Goal: Task Accomplishment & Management: Complete application form

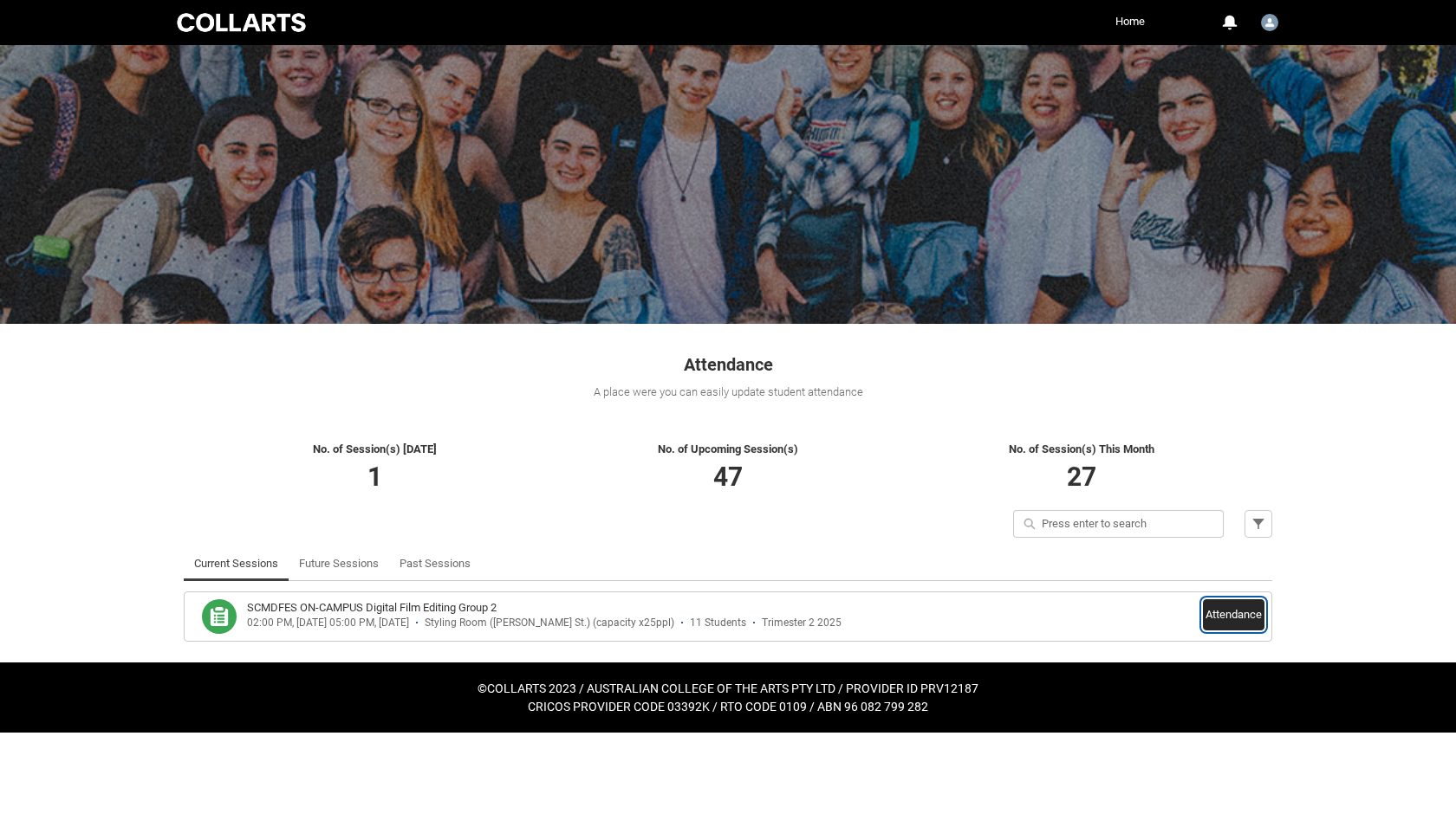
click at [1241, 628] on button "Attendance" at bounding box center [1233, 615] width 61 height 31
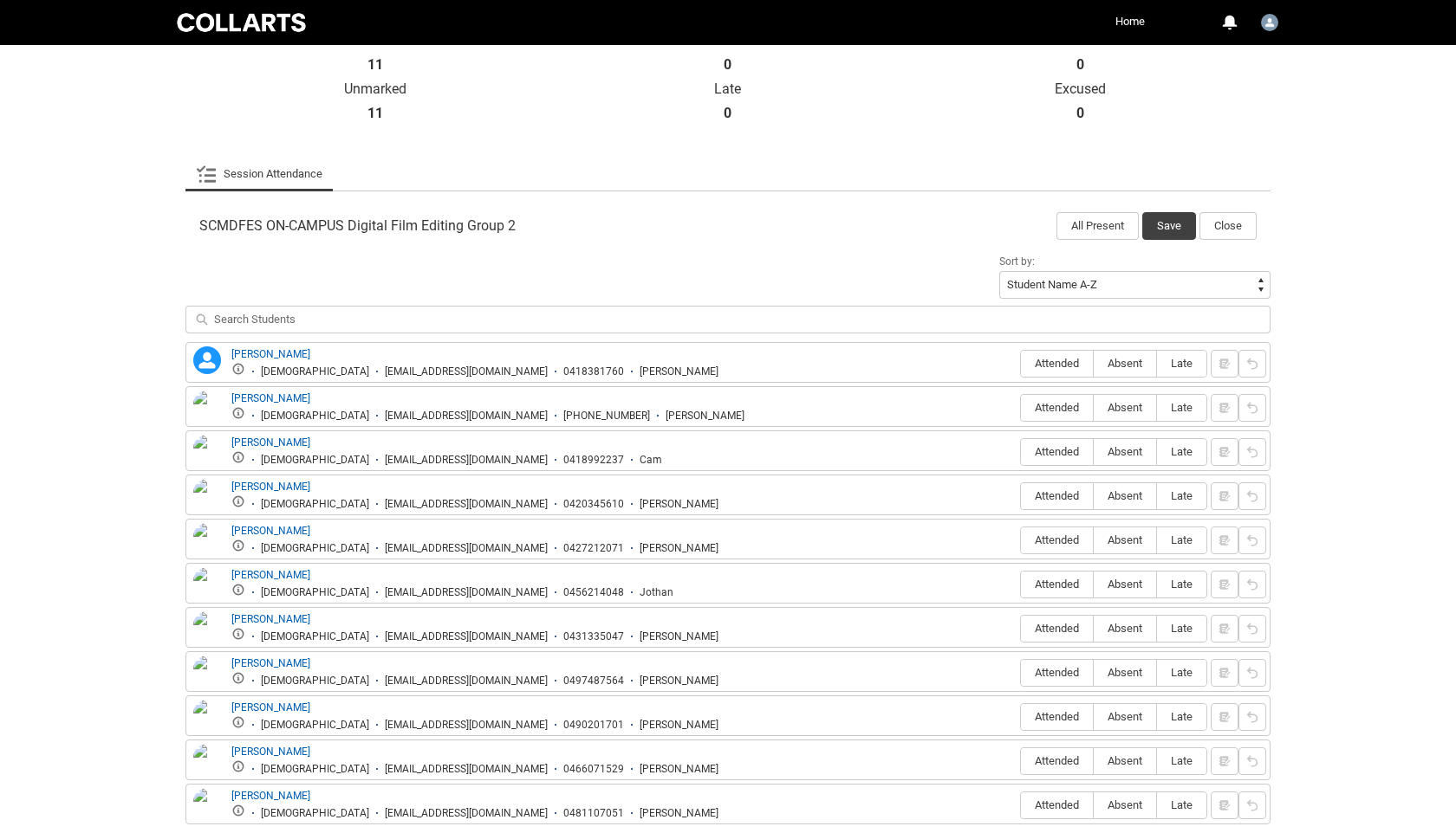
scroll to position [505, 0]
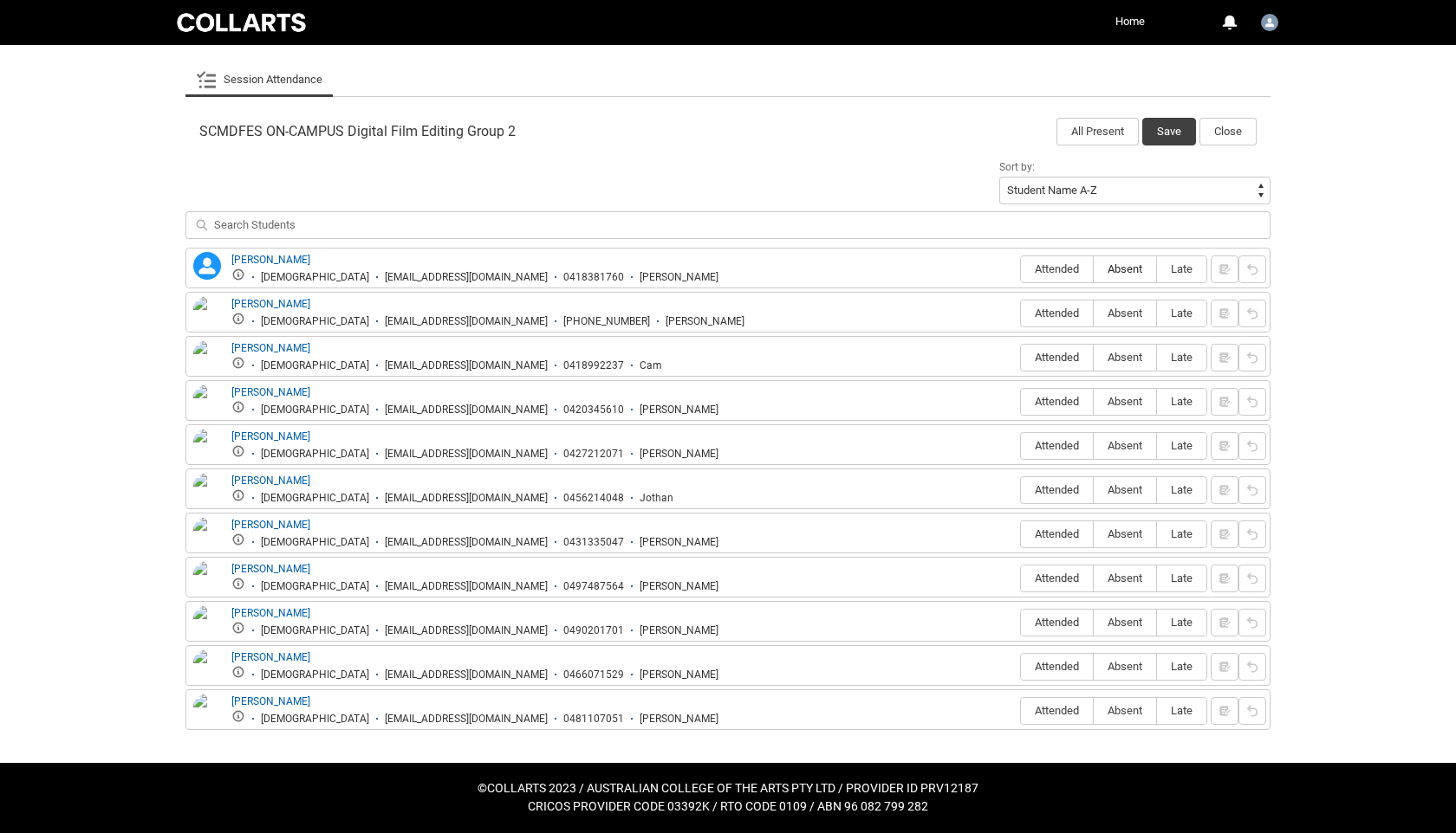
click at [1121, 277] on label "Absent" at bounding box center [1124, 269] width 62 height 27
click at [1093, 269] on input "Absent" at bounding box center [1092, 268] width 1 height 1
type lightning-radio-group "Absent"
radio input "true"
click at [1117, 318] on span "Absent" at bounding box center [1124, 313] width 62 height 13
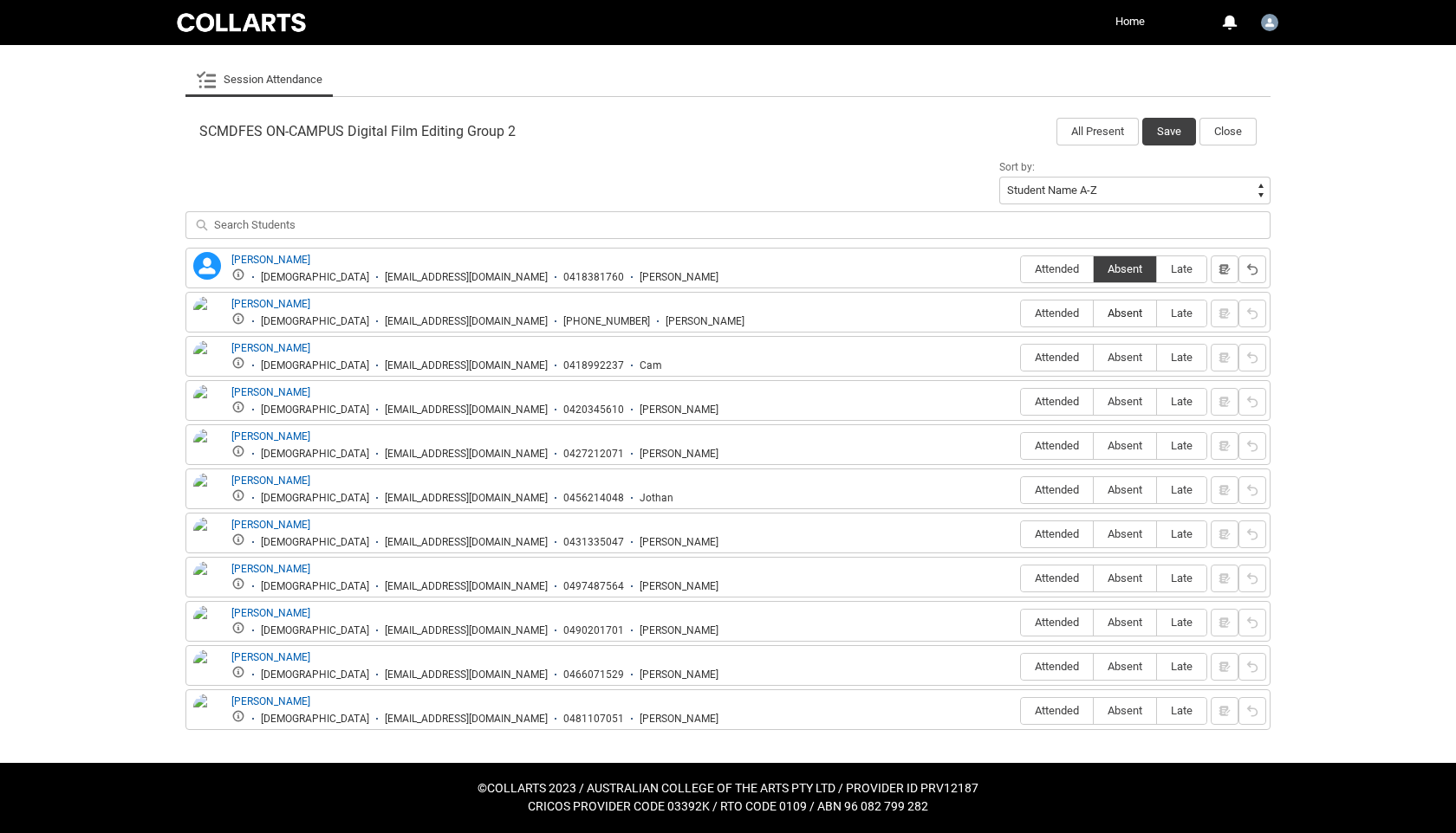
click at [1093, 313] on input "Absent" at bounding box center [1092, 312] width 1 height 1
type lightning-radio-group "Absent"
radio input "true"
click at [1063, 358] on span "Attended" at bounding box center [1057, 358] width 72 height 13
click at [1021, 358] on input "Attended" at bounding box center [1020, 357] width 1 height 1
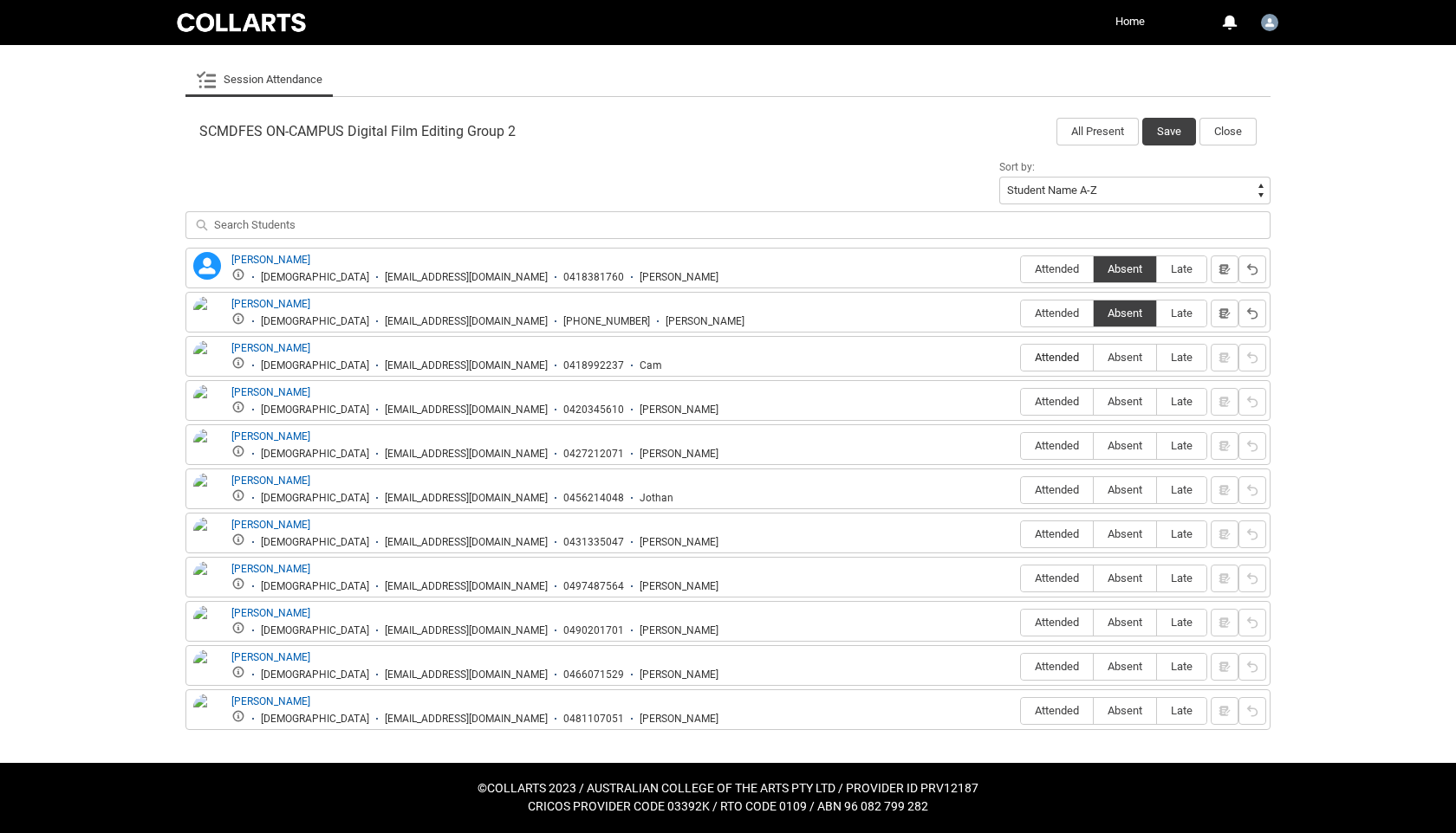
type lightning-radio-group "Attended"
radio input "true"
click at [1075, 400] on span "Attended" at bounding box center [1057, 402] width 72 height 13
click at [1021, 401] on input "Attended" at bounding box center [1020, 401] width 1 height 1
type lightning-radio-group "Attended"
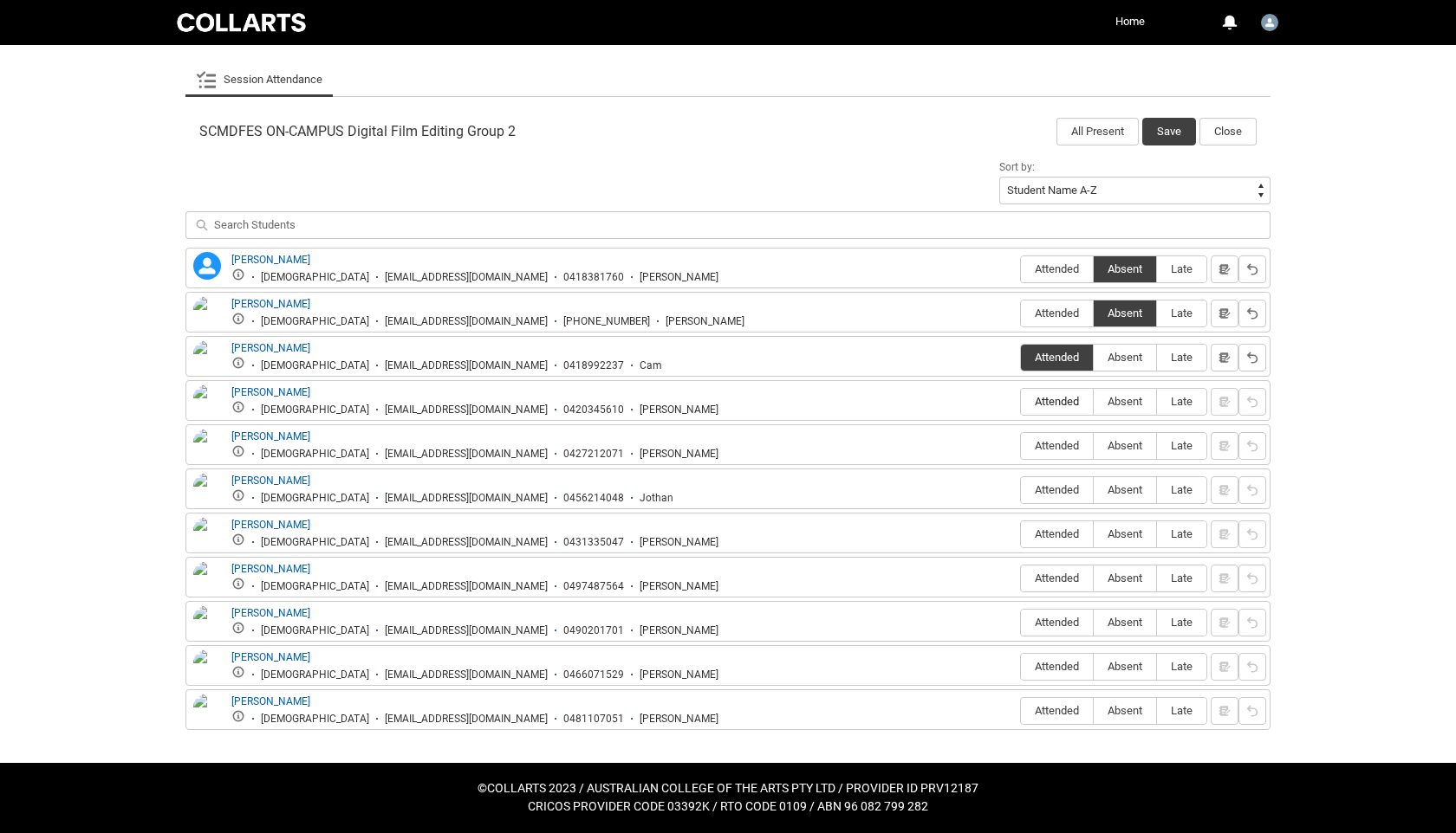
radio input "true"
click at [1119, 449] on span "Absent" at bounding box center [1124, 446] width 62 height 13
click at [1093, 446] on input "Absent" at bounding box center [1092, 445] width 1 height 1
type lightning-radio-group "Absent"
radio input "true"
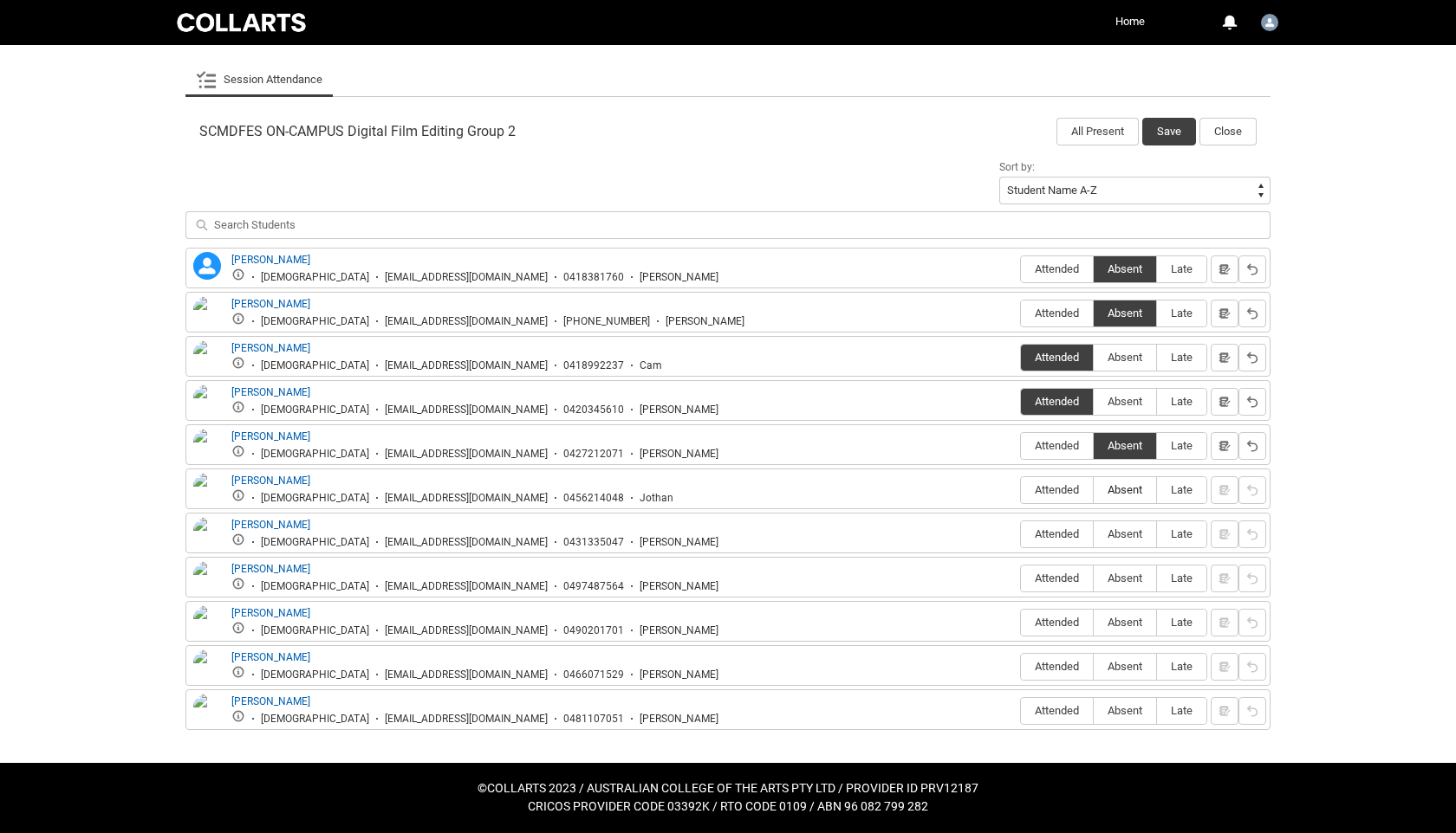
click at [1110, 493] on span "Absent" at bounding box center [1124, 489] width 62 height 13
click at [1093, 490] on input "Absent" at bounding box center [1092, 489] width 1 height 1
type lightning-radio-group "Absent"
radio input "true"
click at [1125, 535] on span "Absent" at bounding box center [1124, 534] width 62 height 13
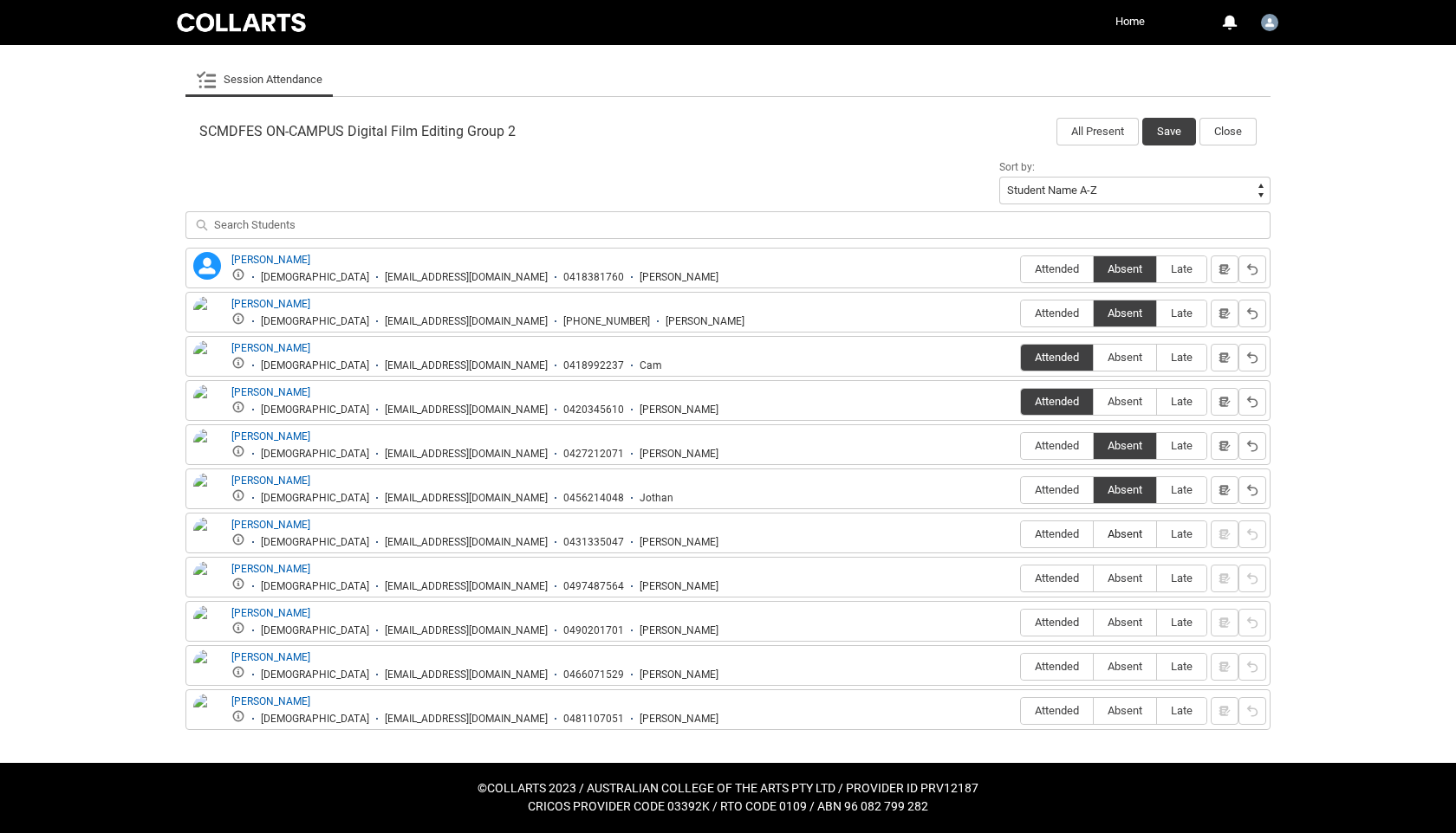
click at [1093, 535] on input "Absent" at bounding box center [1092, 534] width 1 height 1
type lightning-radio-group "Absent"
radio input "true"
click at [1061, 569] on label "Attended" at bounding box center [1057, 579] width 72 height 27
click at [1021, 578] on input "Attended" at bounding box center [1020, 578] width 1 height 1
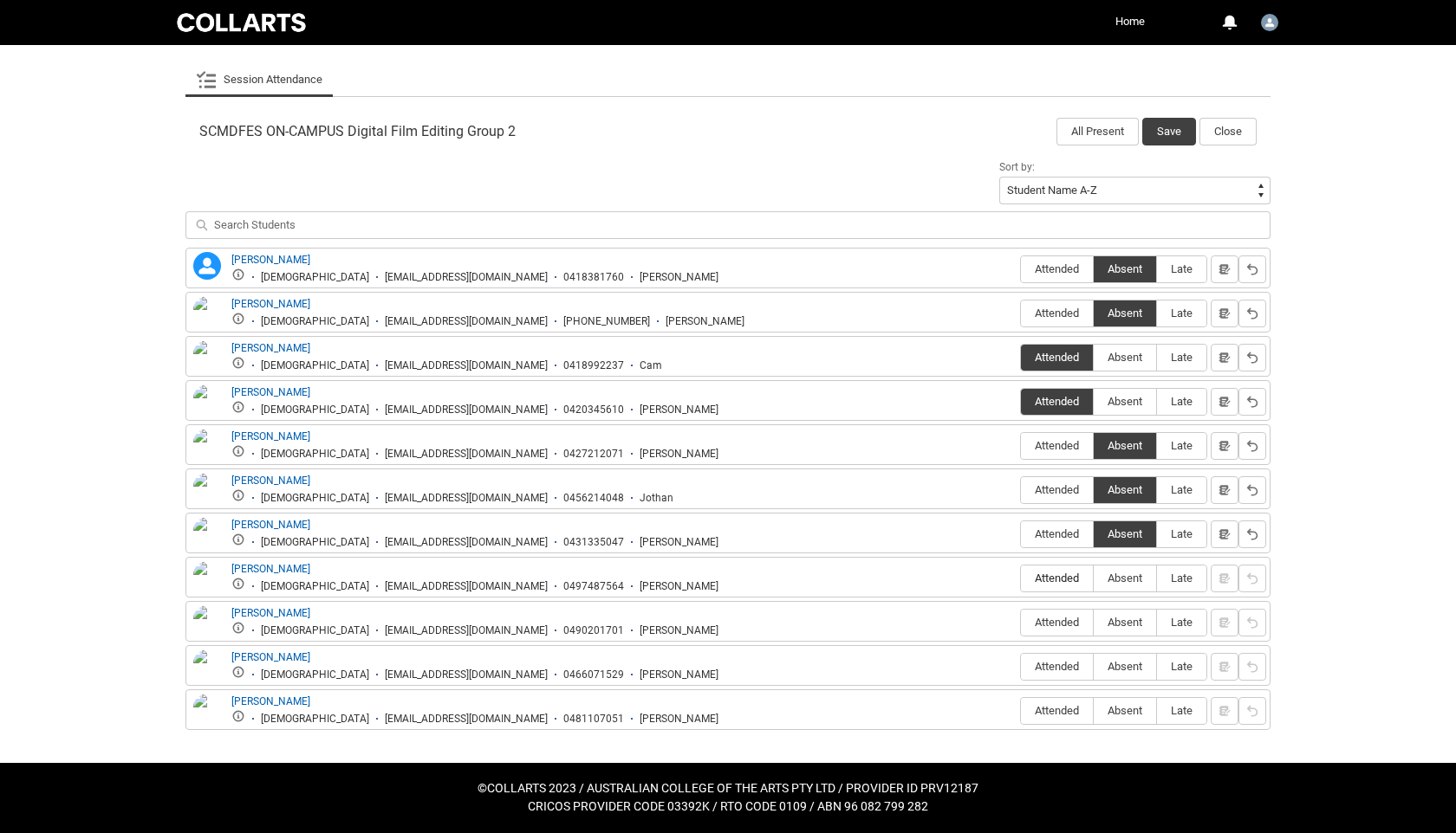
type lightning-radio-group "Attended"
radio input "true"
click at [1145, 634] on label "Absent" at bounding box center [1124, 623] width 62 height 27
click at [1093, 623] on input "Absent" at bounding box center [1092, 622] width 1 height 1
type lightning-radio-group "Absent"
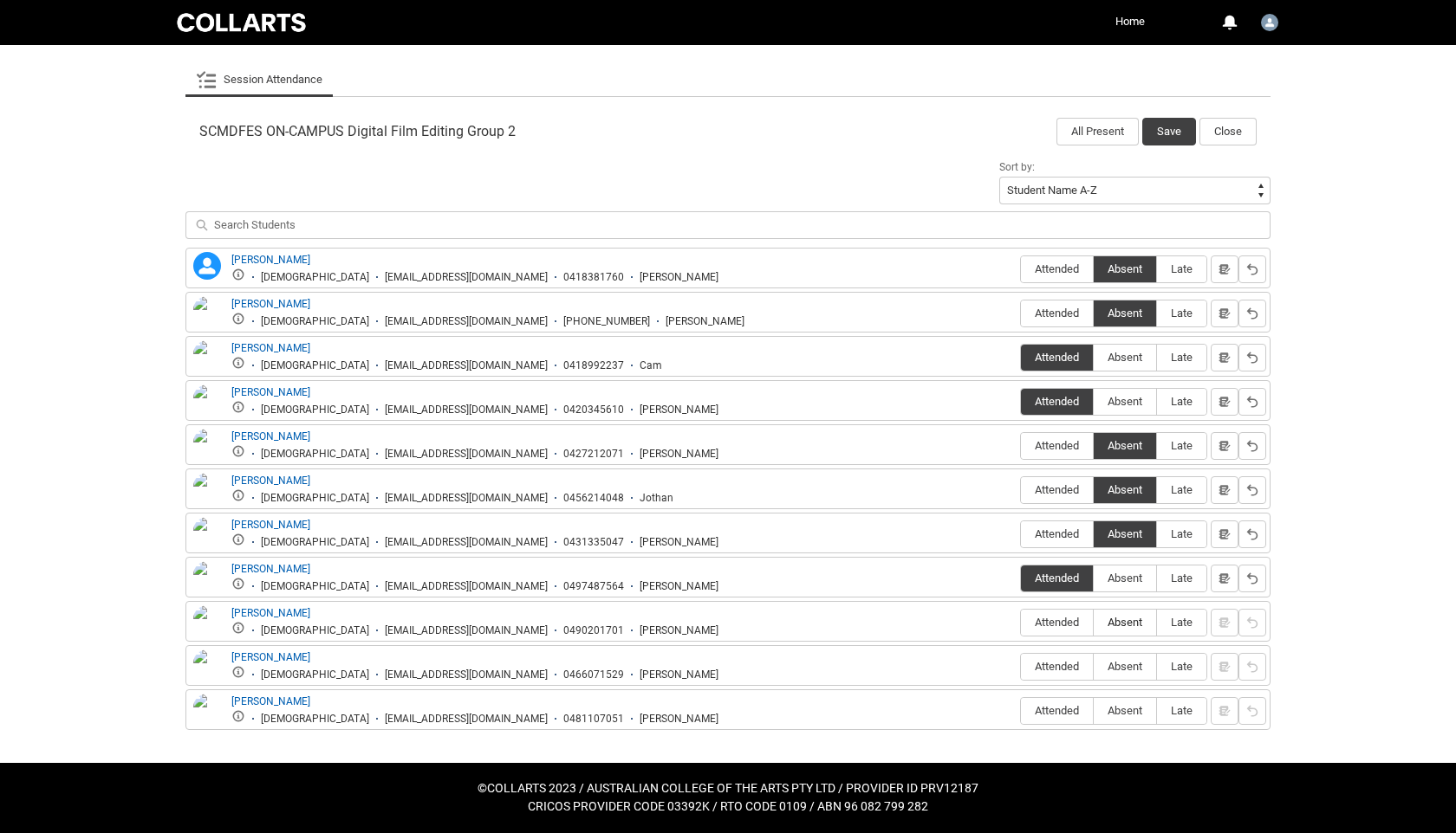
radio input "true"
click at [1136, 666] on span "Absent" at bounding box center [1124, 666] width 62 height 13
click at [1093, 666] on input "Absent" at bounding box center [1092, 666] width 1 height 1
type lightning-radio-group "Absent"
radio input "true"
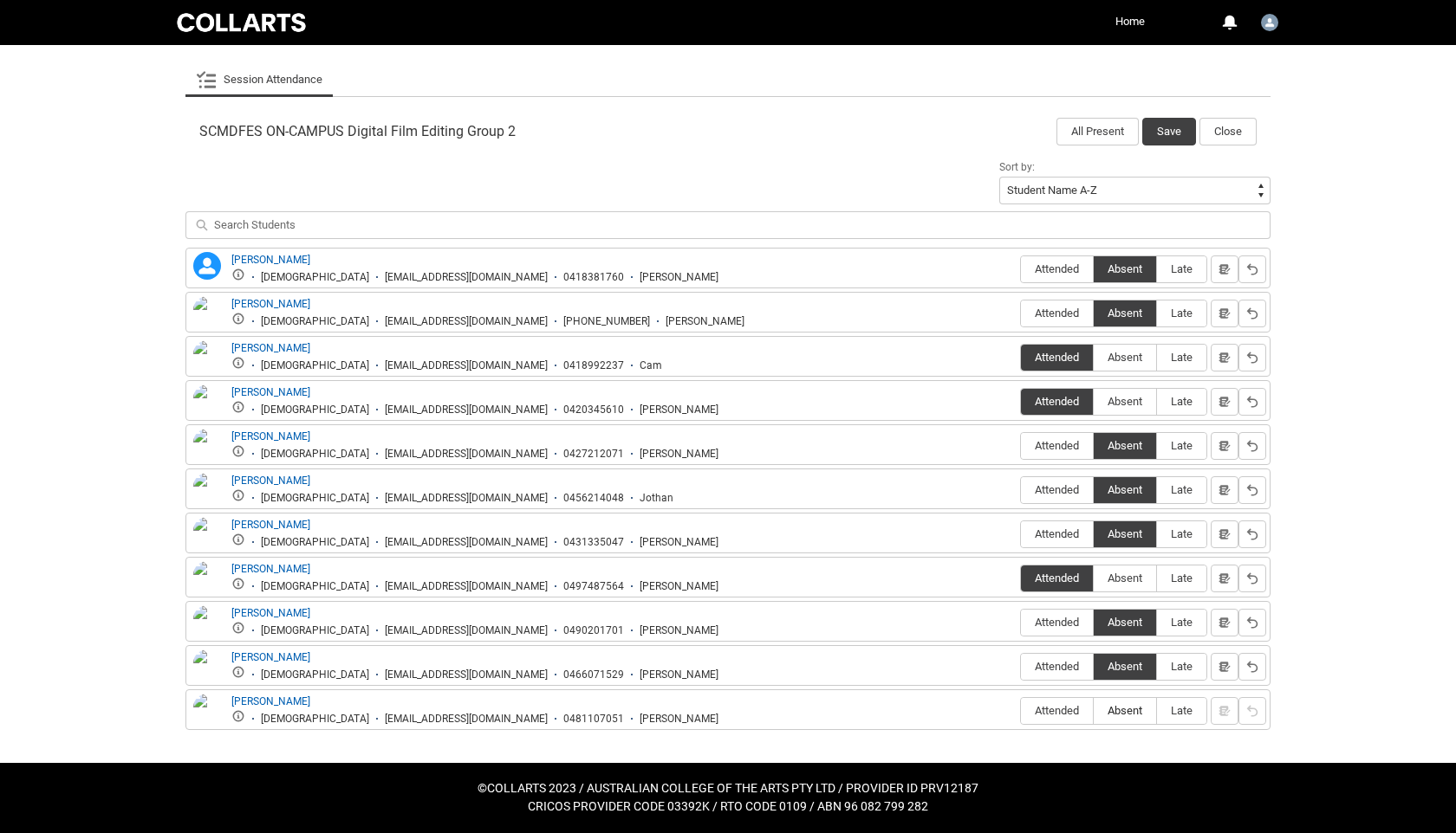
click at [1128, 692] on span "Absent" at bounding box center [1124, 711] width 62 height 13
click at [1093, 692] on input "Absent" at bounding box center [1092, 711] width 1 height 1
type lightning-radio-group "Absent"
radio input "true"
click at [1176, 130] on button "Save" at bounding box center [1169, 131] width 54 height 27
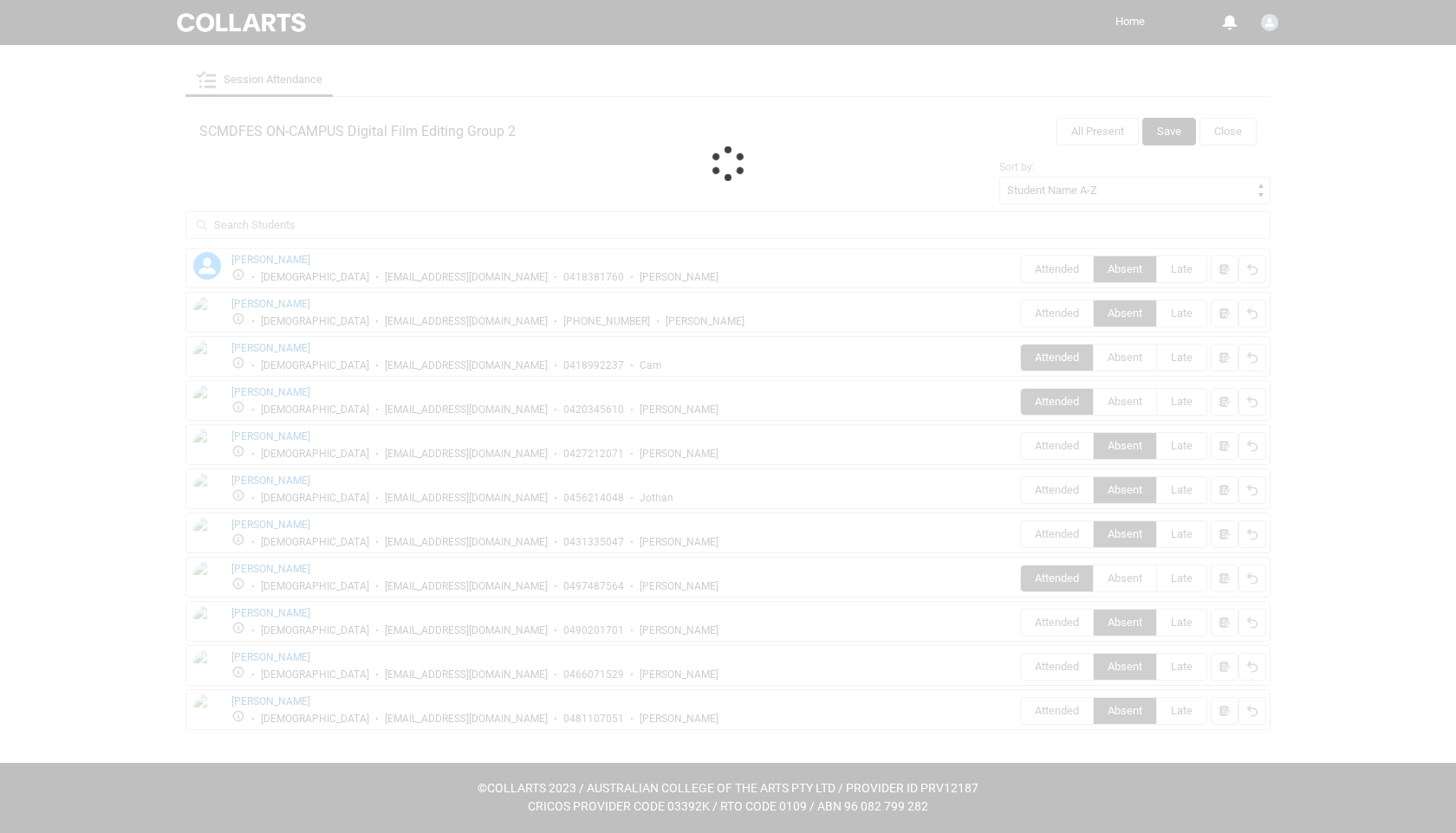
scroll to position [0, 0]
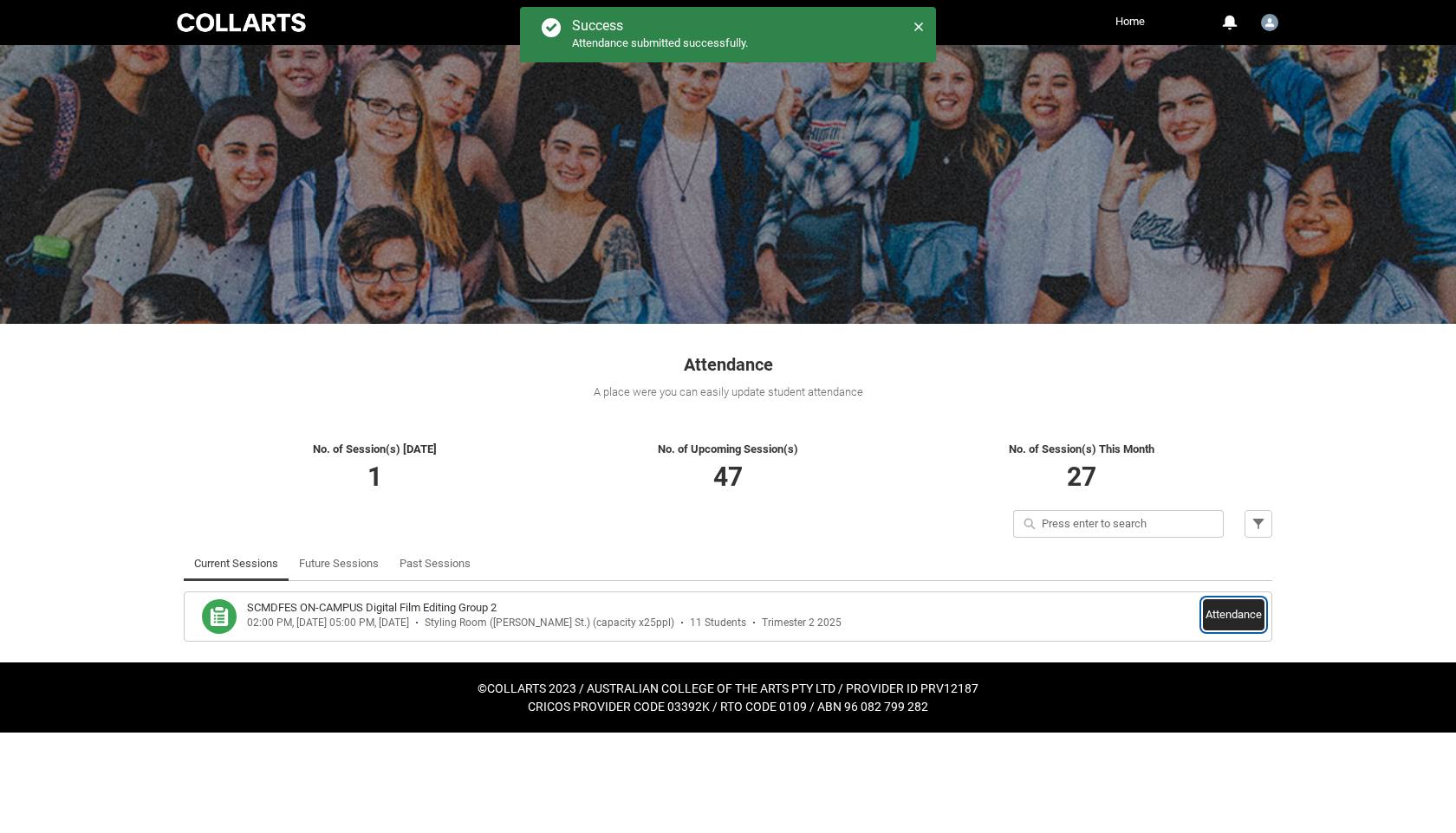
click at [1244, 617] on button "Attendance" at bounding box center [1233, 615] width 61 height 31
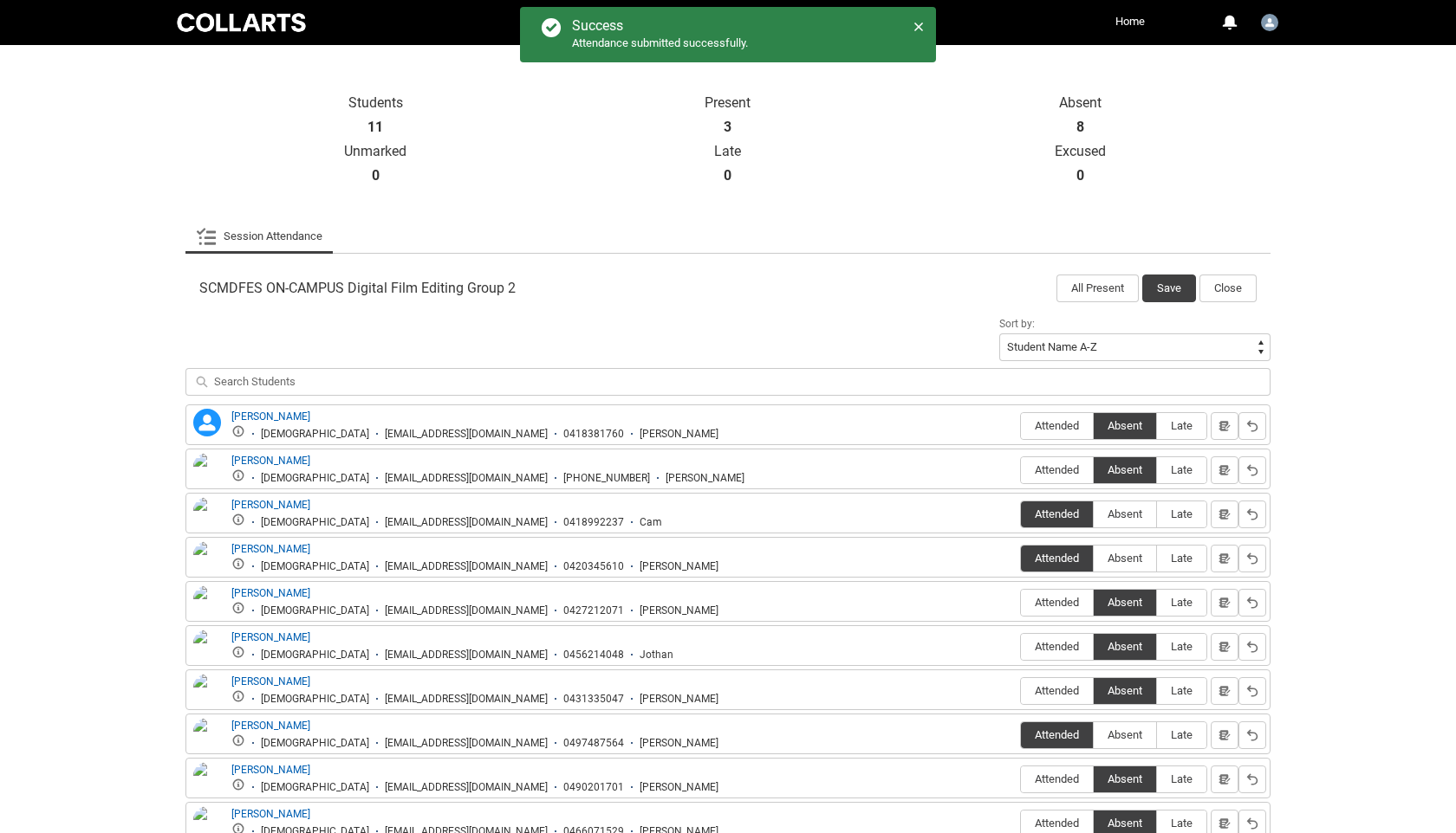
scroll to position [505, 0]
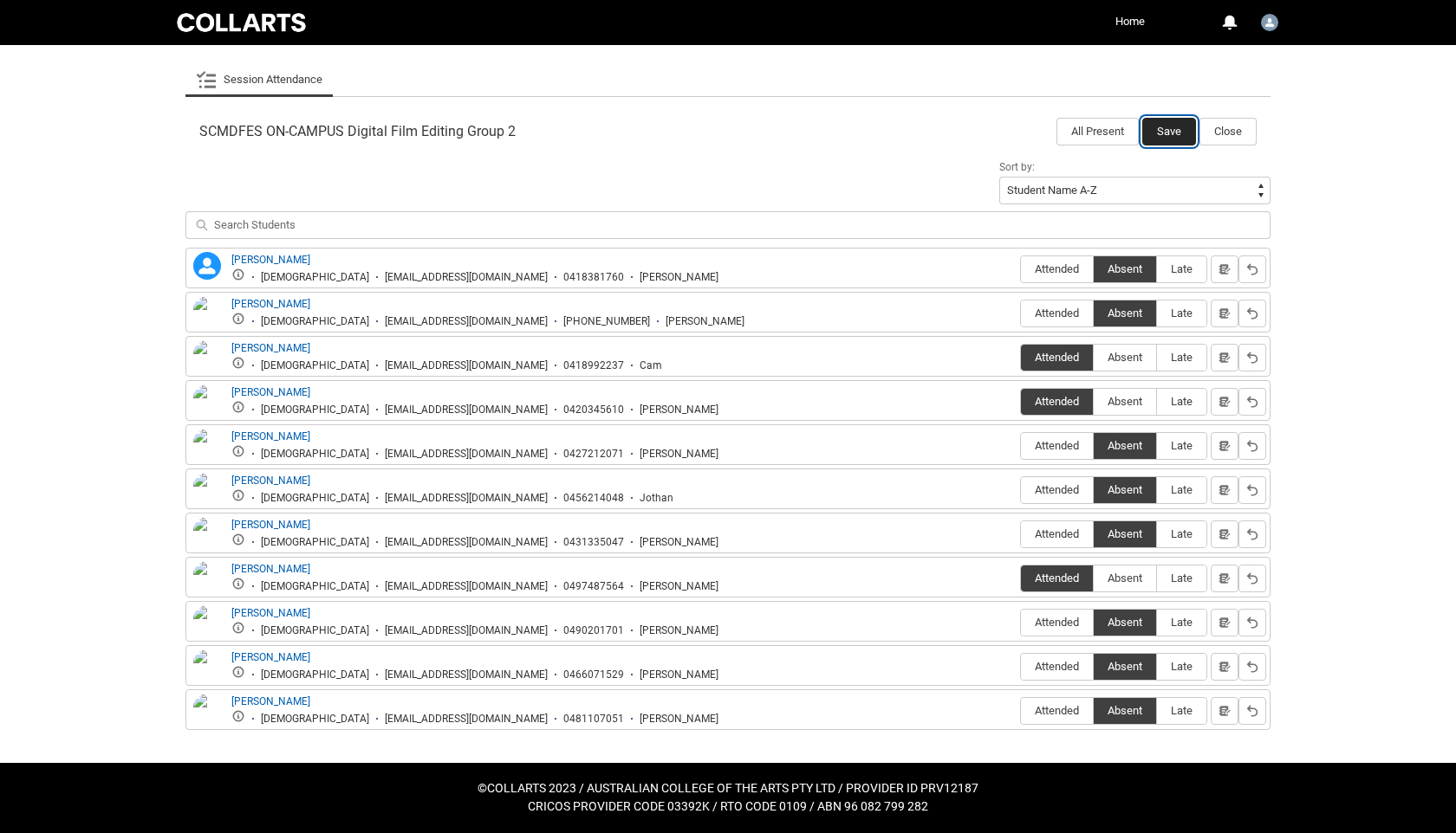
click at [1176, 127] on button "Save" at bounding box center [1169, 131] width 54 height 27
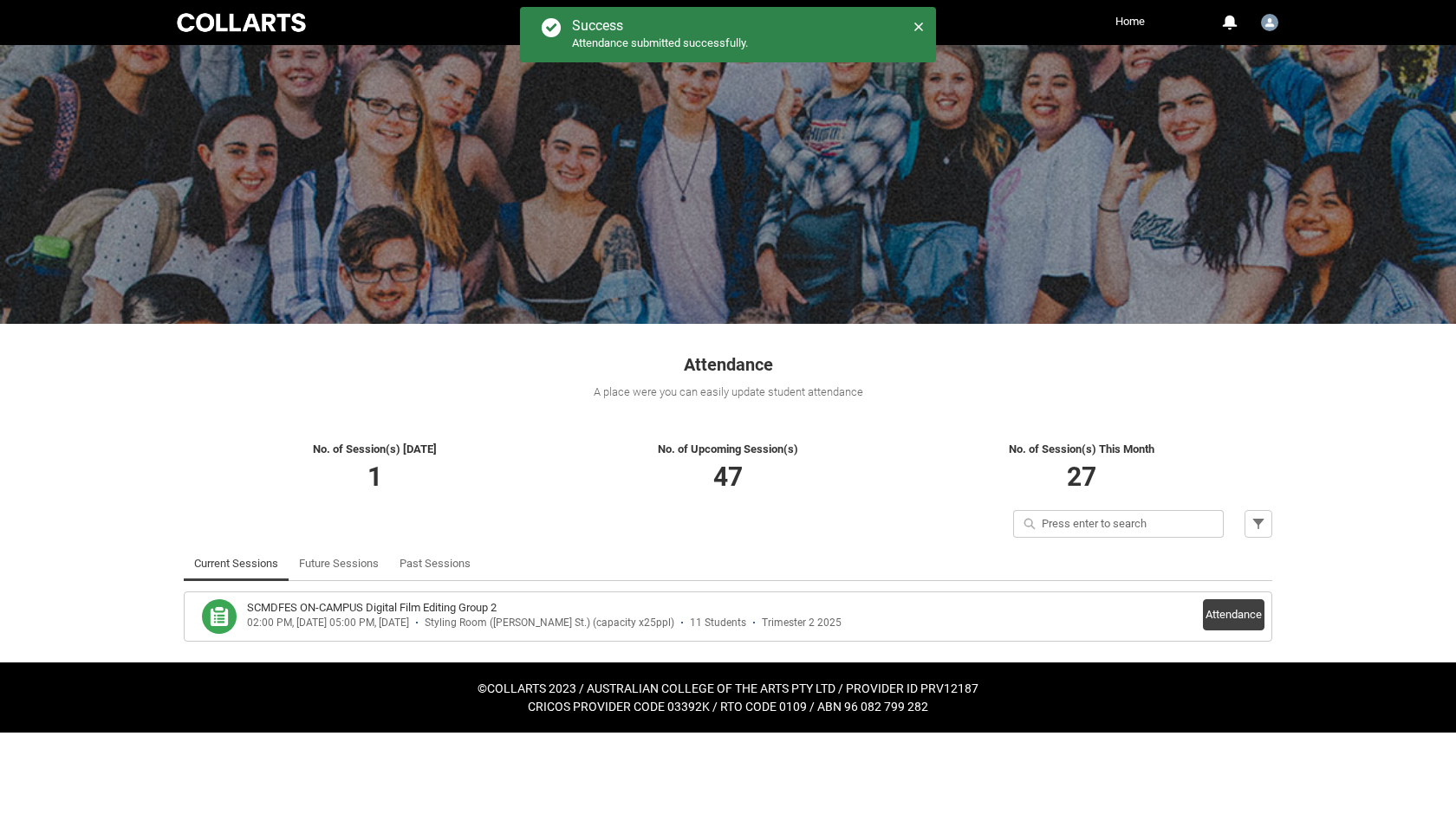
scroll to position [0, 0]
